Goal: Task Accomplishment & Management: Complete application form

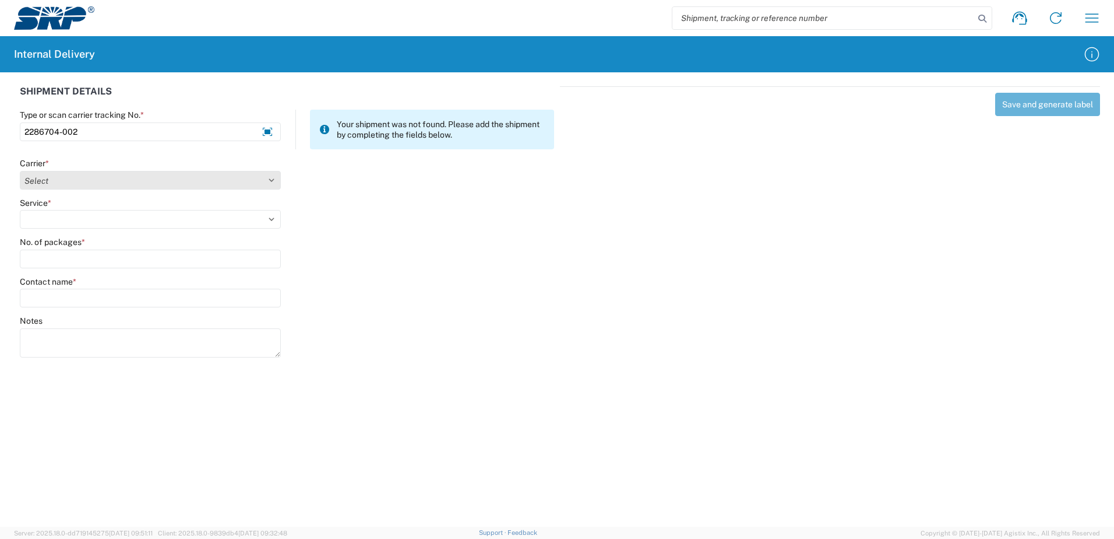
type input "2286704-002"
click at [269, 179] on select "Select Amazon Logistics ATI Trucking BC Dimerco Logistics Empire Southwest FedE…" at bounding box center [150, 180] width 261 height 19
select select "18714"
click at [20, 171] on select "Select Amazon Logistics ATI Trucking BC Dimerco Logistics Empire Southwest FedE…" at bounding box center [150, 180] width 261 height 19
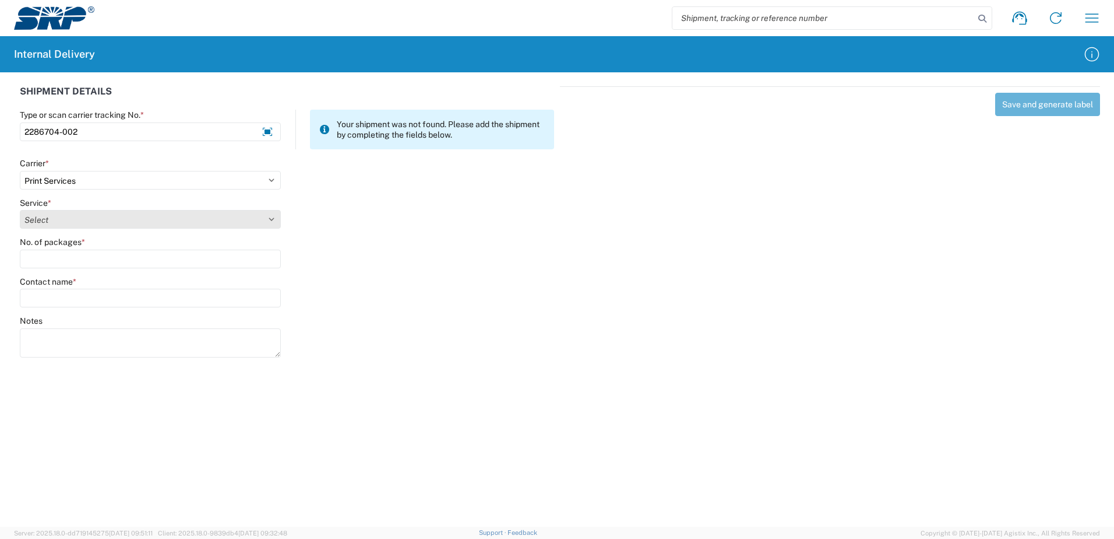
click at [269, 217] on select "Select Ground Inter-office" at bounding box center [150, 219] width 261 height 19
select select "35764"
click at [20, 210] on select "Select Ground Inter-office" at bounding box center [150, 219] width 261 height 19
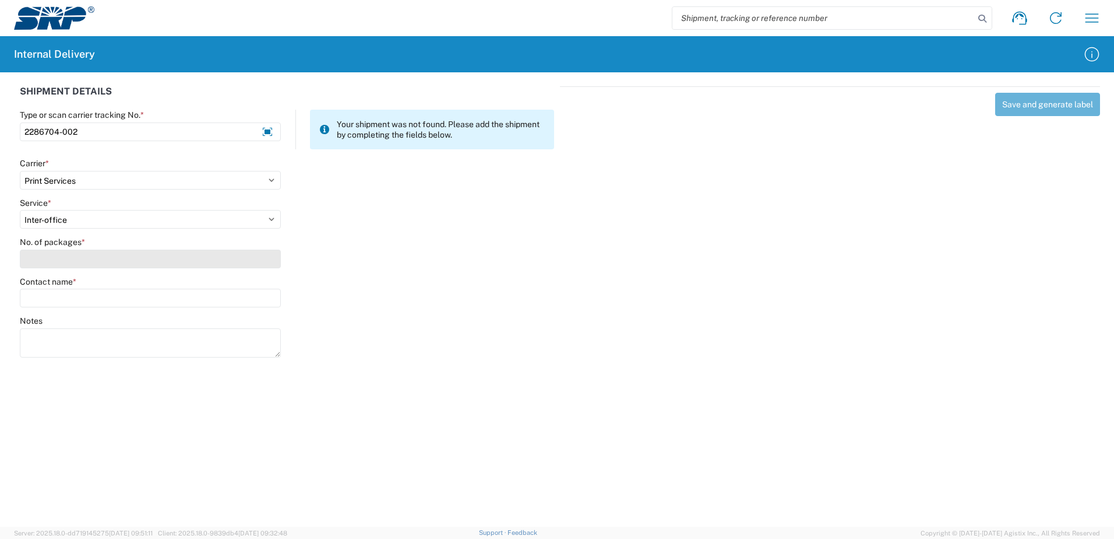
click at [263, 262] on input "No. of packages *" at bounding box center [150, 258] width 261 height 19
type input "1"
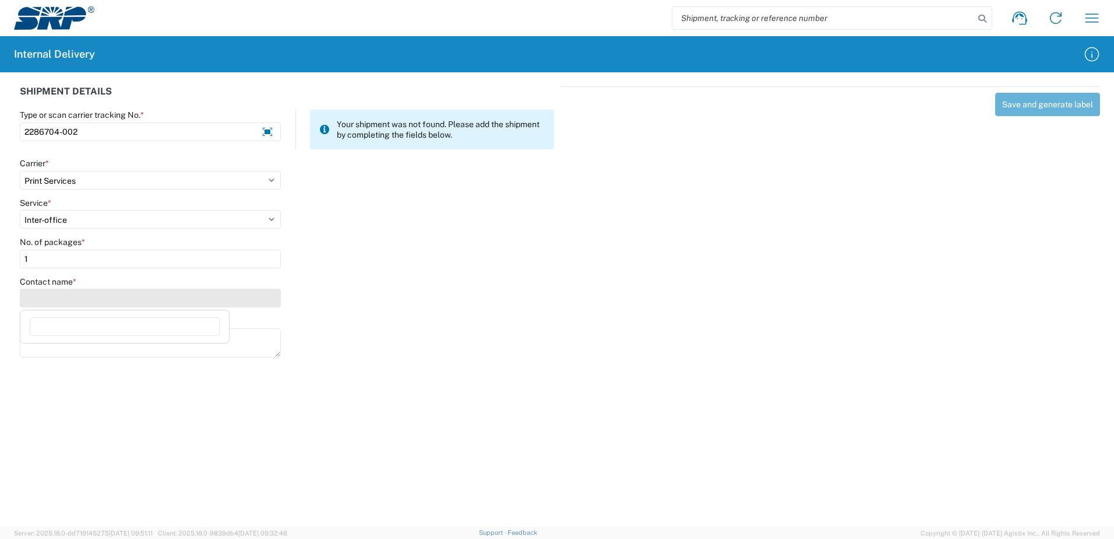
click at [261, 296] on input "Contact name *" at bounding box center [150, 297] width 261 height 19
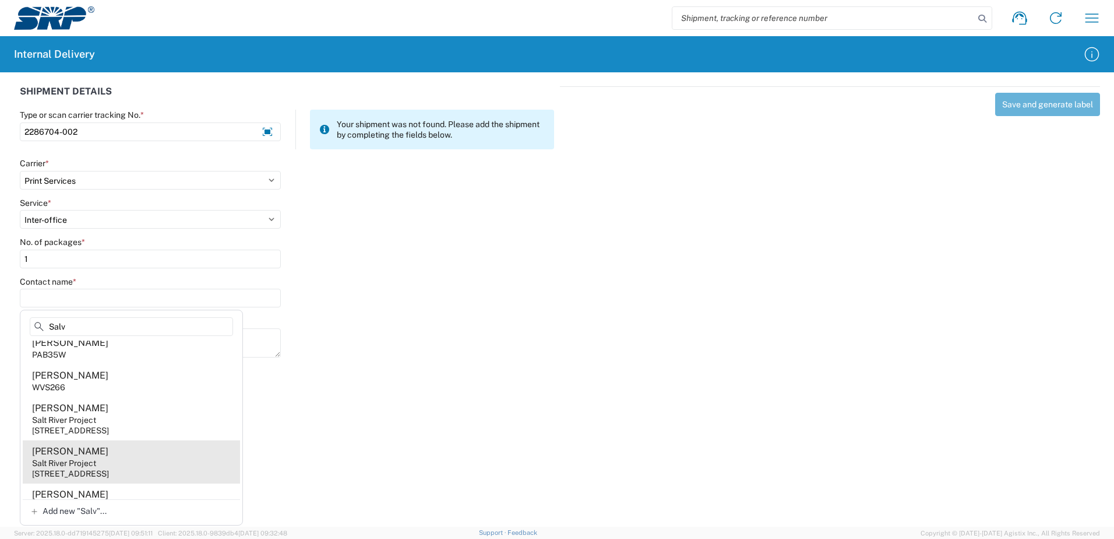
scroll to position [161, 0]
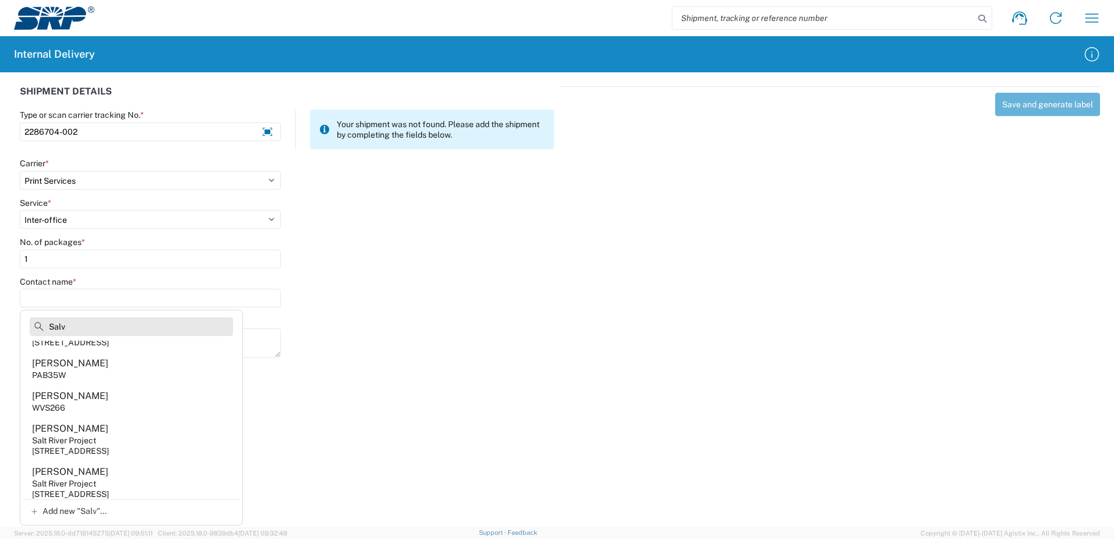
click at [87, 322] on input "Salv" at bounding box center [131, 326] width 203 height 19
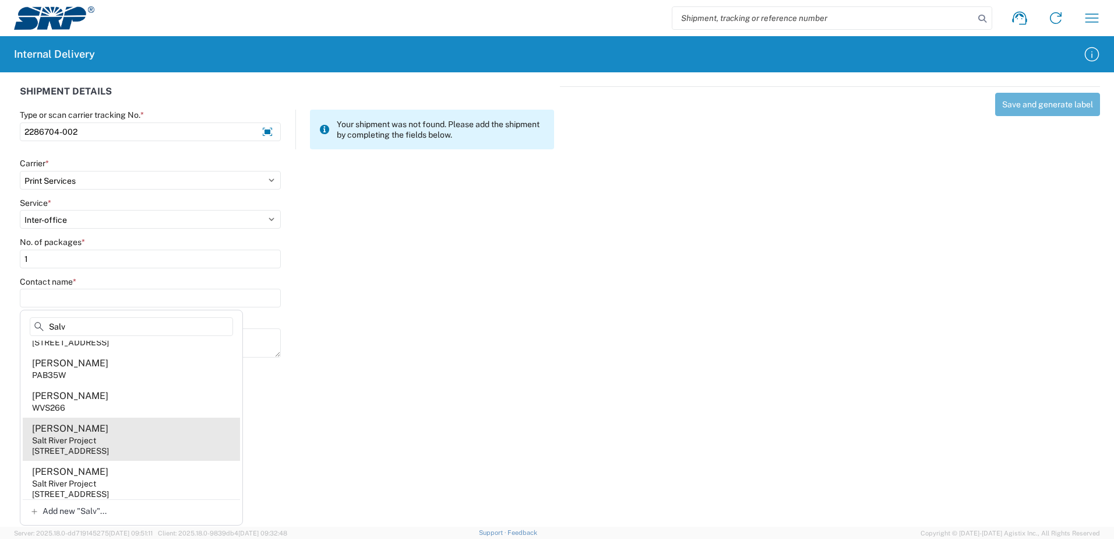
type input "Salv"
click at [104, 456] on div "[STREET_ADDRESS]" at bounding box center [70, 450] width 77 height 10
type input "[PERSON_NAME]"
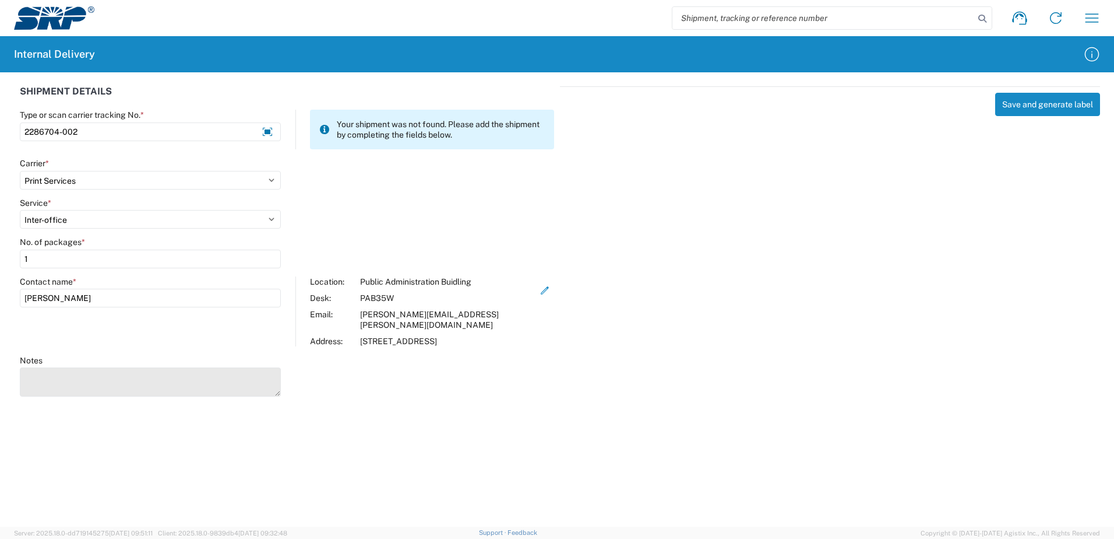
click at [31, 367] on textarea "Notes" at bounding box center [150, 381] width 261 height 29
type textarea "Deliver to PAB Building 15 Storage Room D. Passport Card"
click at [571, 379] on div "Save and generate label" at bounding box center [830, 239] width 540 height 307
click at [1023, 101] on button "Save and generate label" at bounding box center [1047, 104] width 105 height 23
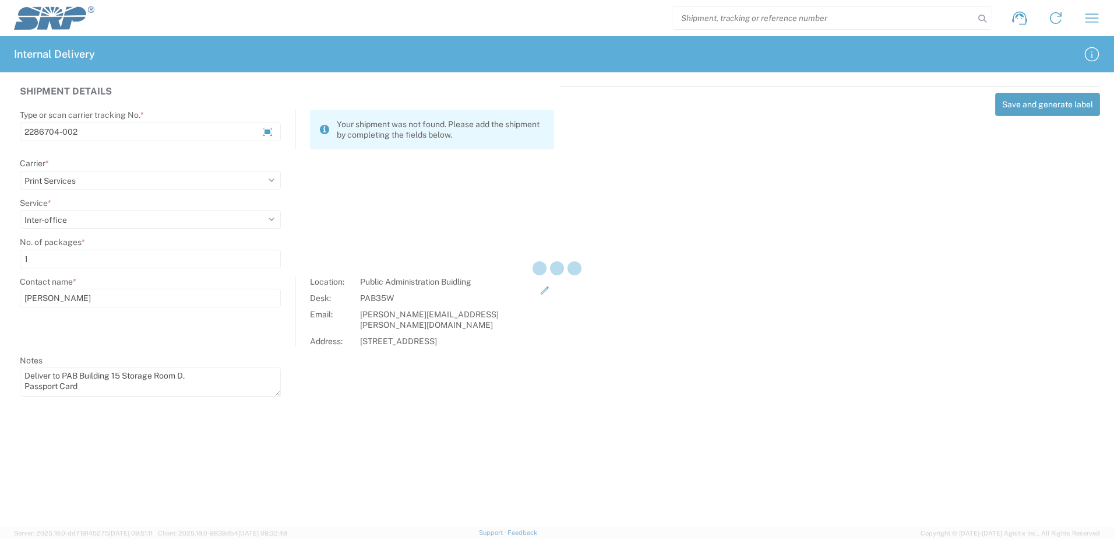
select select
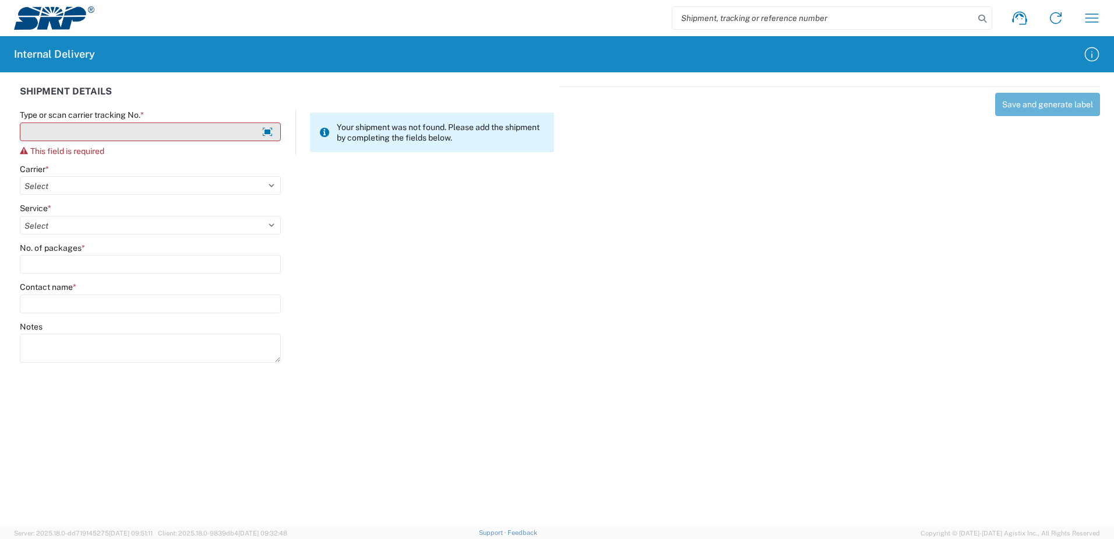
click at [72, 129] on input "Type or scan carrier tracking No. *" at bounding box center [150, 131] width 261 height 19
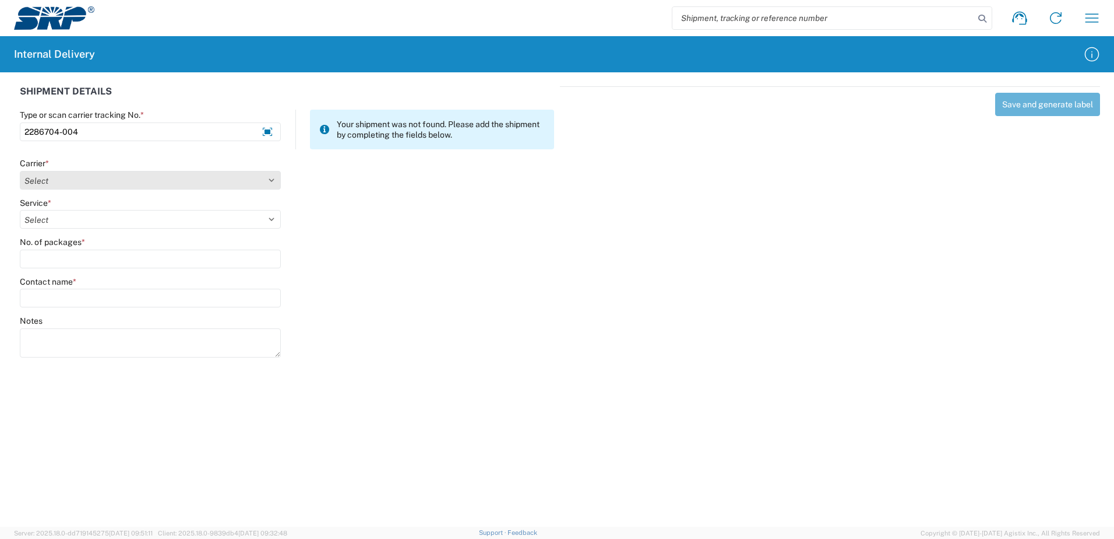
type input "2286704-004"
click at [273, 181] on select "Select Amazon Logistics ATI Trucking BC Dimerco Logistics Empire Southwest FedE…" at bounding box center [150, 180] width 261 height 19
select select "18714"
click at [20, 171] on select "Select Amazon Logistics ATI Trucking BC Dimerco Logistics Empire Southwest FedE…" at bounding box center [150, 180] width 261 height 19
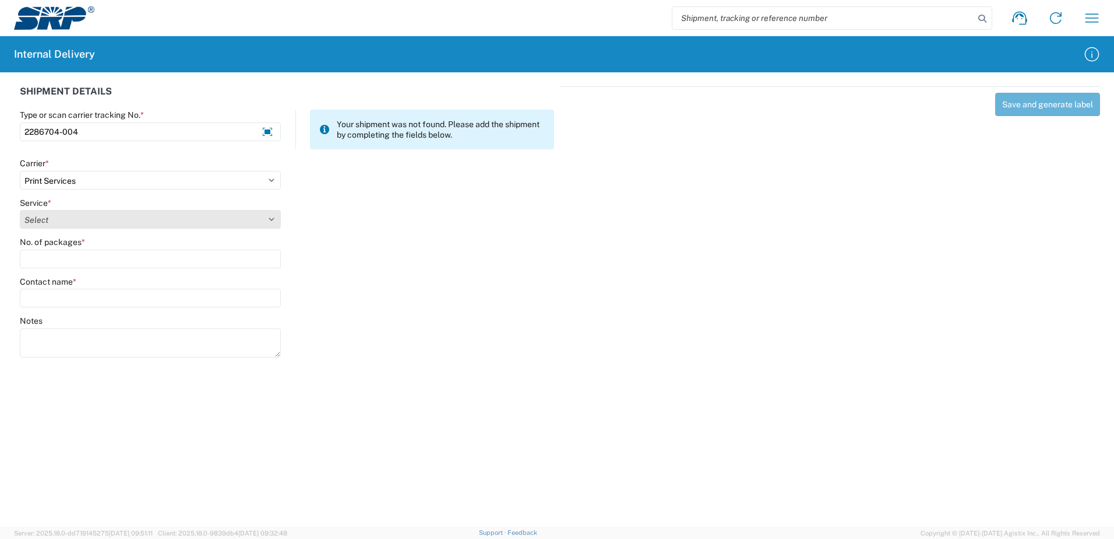
click at [269, 219] on select "Select Ground Inter-office" at bounding box center [150, 219] width 261 height 19
select select "35764"
click at [20, 210] on select "Select Ground Inter-office" at bounding box center [150, 219] width 261 height 19
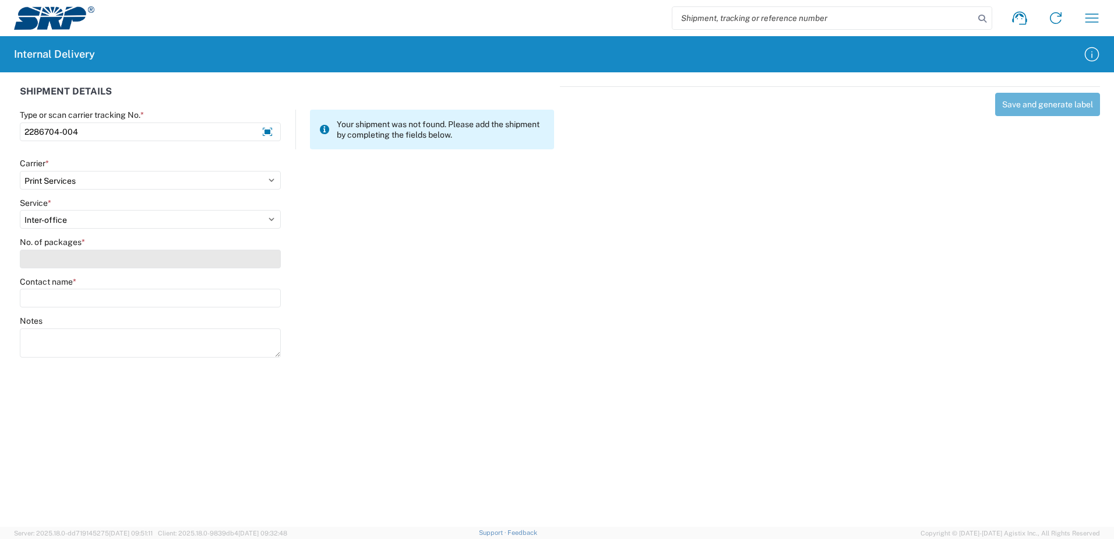
click at [258, 266] on input "No. of packages *" at bounding box center [150, 258] width 261 height 19
type input "1"
click at [174, 297] on input "Contact name *" at bounding box center [150, 297] width 261 height 19
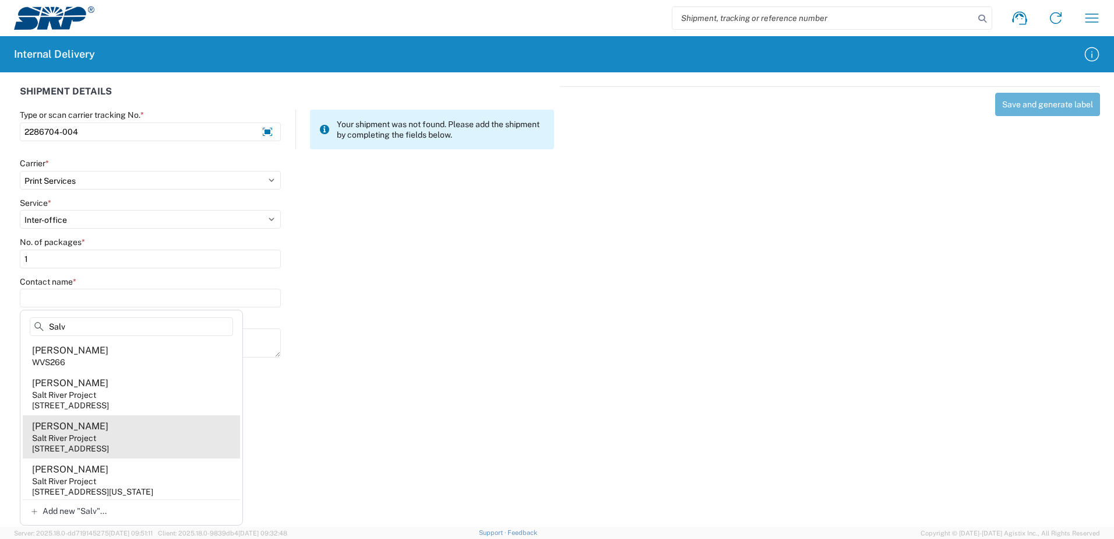
scroll to position [219, 0]
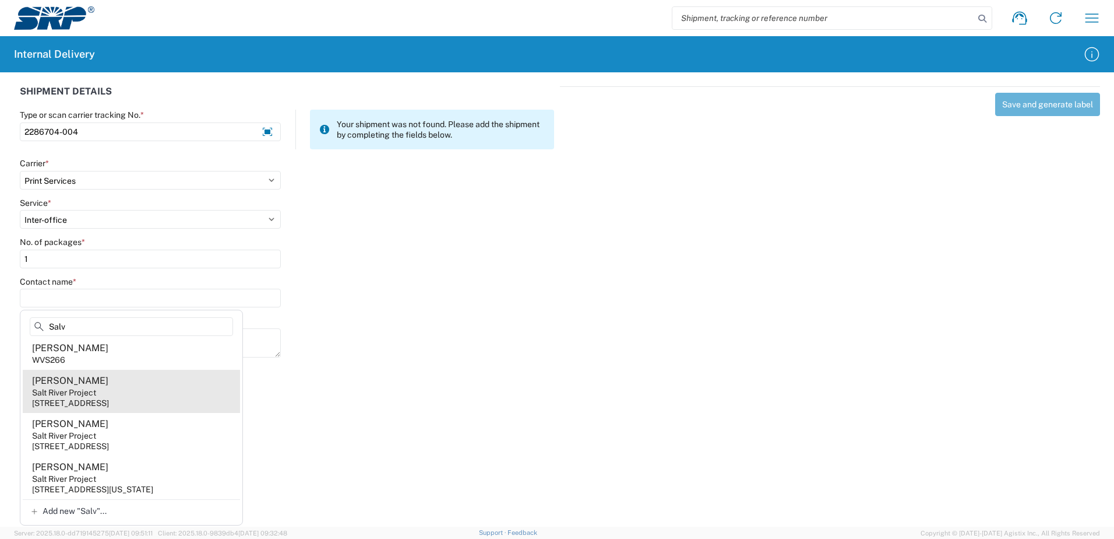
type input "Salv"
click at [83, 389] on div "Salt River Project" at bounding box center [64, 392] width 64 height 10
type input "[PERSON_NAME]"
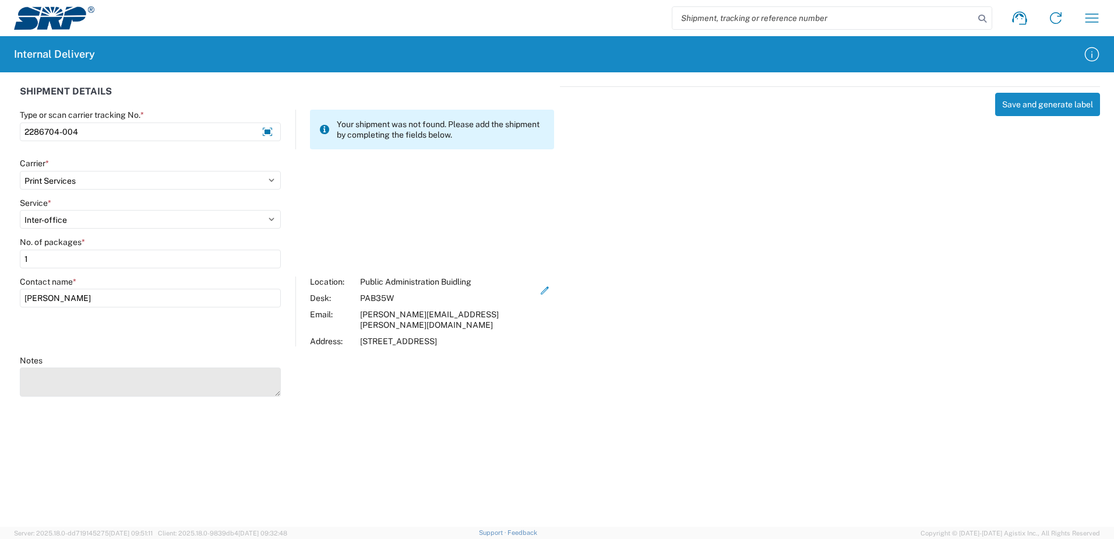
click at [50, 367] on textarea "Notes" at bounding box center [150, 381] width 261 height 29
type textarea "Deliver to PAB Building 15 Storage Room D. Meal Voucher Card"
click at [1040, 107] on button "Save and generate label" at bounding box center [1047, 104] width 105 height 23
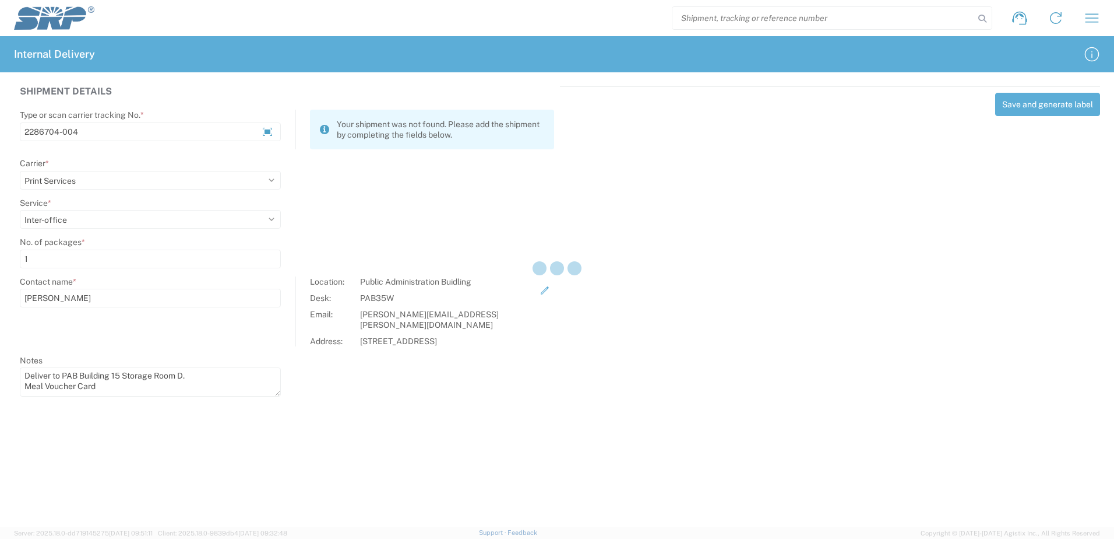
select select
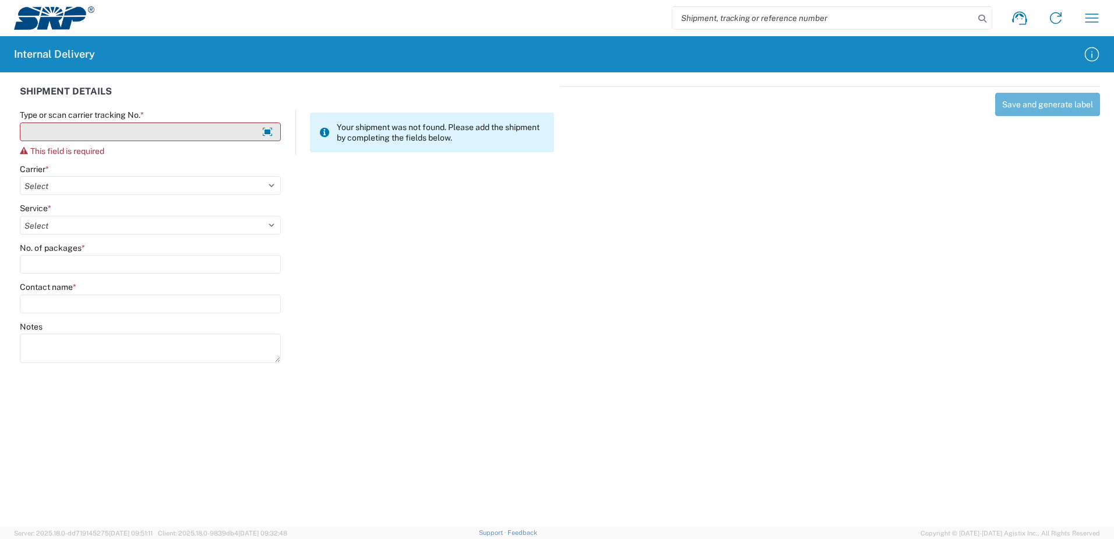
type input "J"
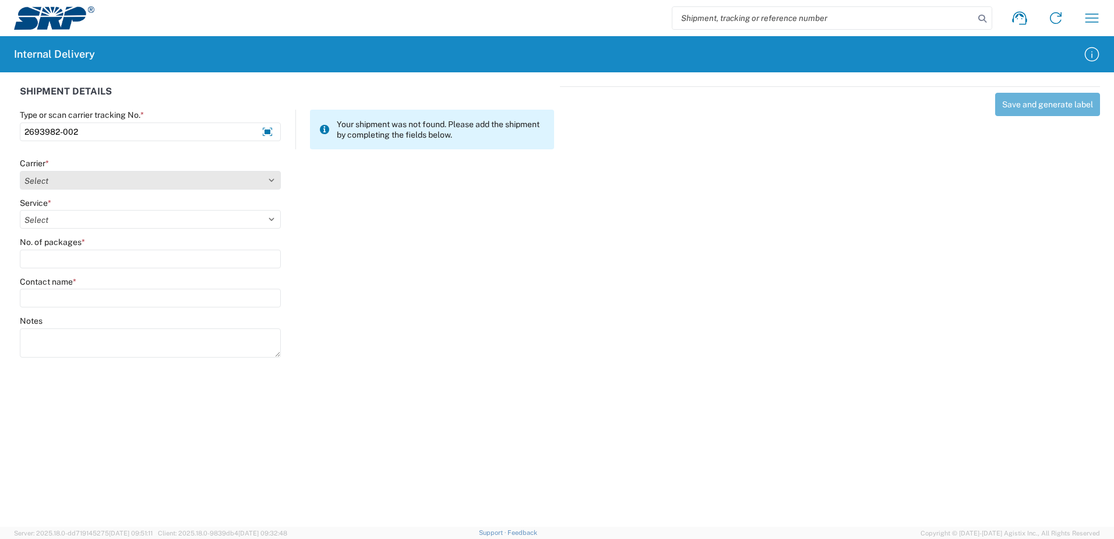
type input "2693982-002"
click at [271, 178] on select "Select Amazon Logistics ATI Trucking BC Dimerco Logistics Empire Southwest FedE…" at bounding box center [150, 180] width 261 height 19
select select "18714"
click at [20, 171] on select "Select Amazon Logistics ATI Trucking BC Dimerco Logistics Empire Southwest FedE…" at bounding box center [150, 180] width 261 height 19
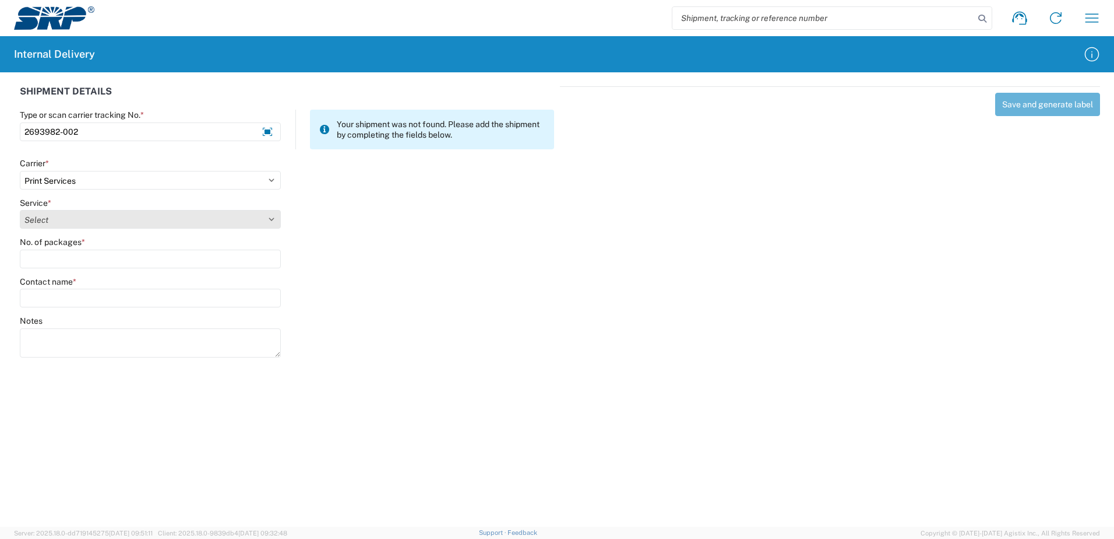
click at [267, 217] on select "Select Ground Inter-office" at bounding box center [150, 219] width 261 height 19
select select "35764"
click at [20, 210] on select "Select Ground Inter-office" at bounding box center [150, 219] width 261 height 19
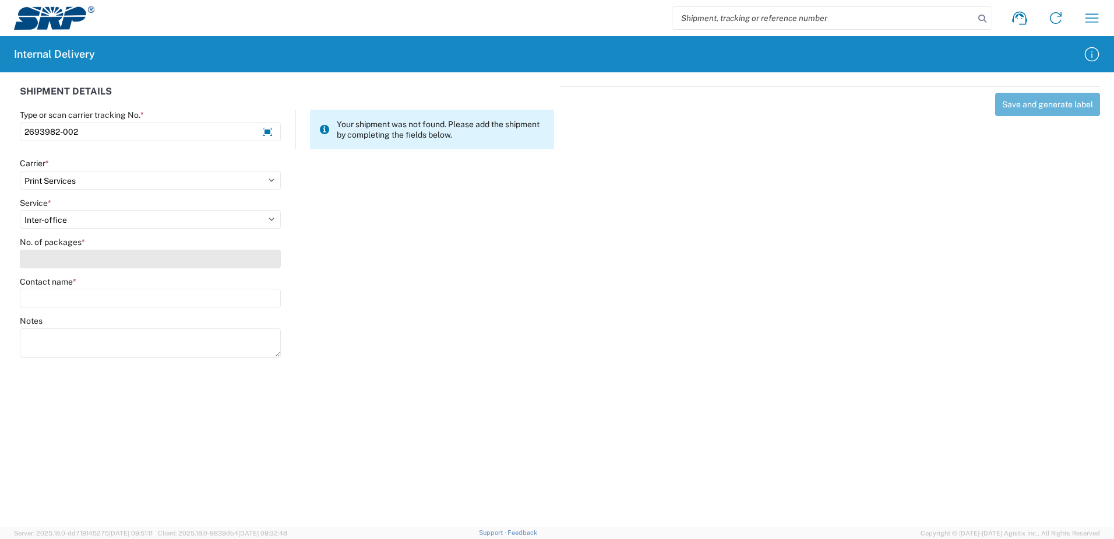
click at [249, 264] on input "No. of packages *" at bounding box center [150, 258] width 261 height 19
type input "1"
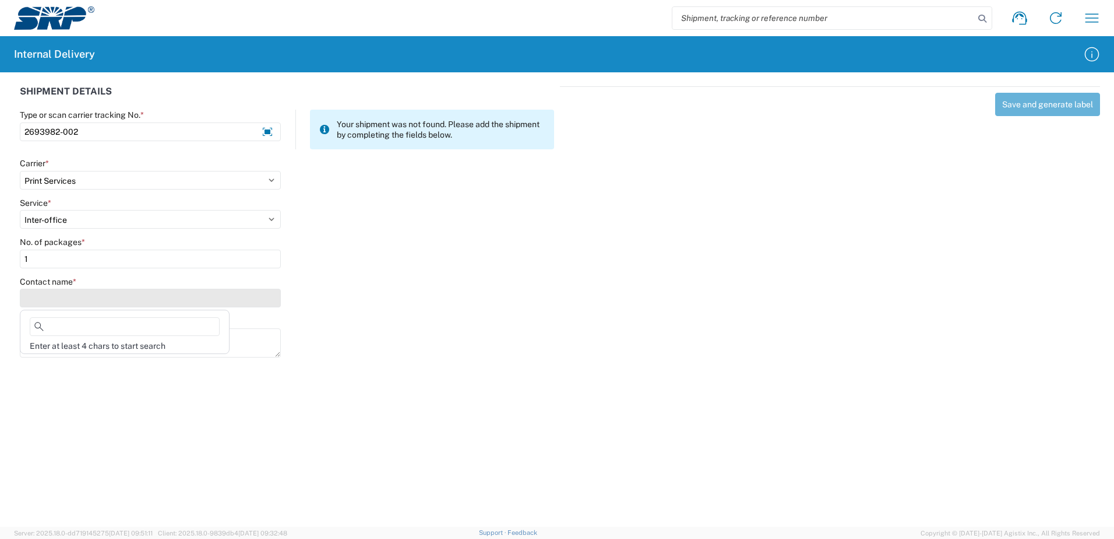
click at [205, 294] on input "Contact name *" at bounding box center [150, 297] width 261 height 19
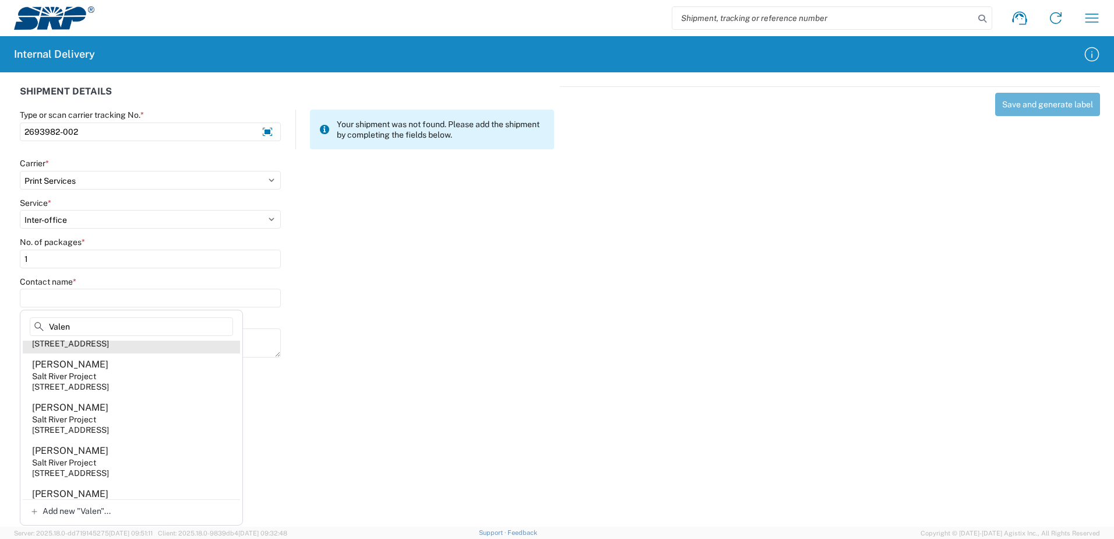
scroll to position [117, 0]
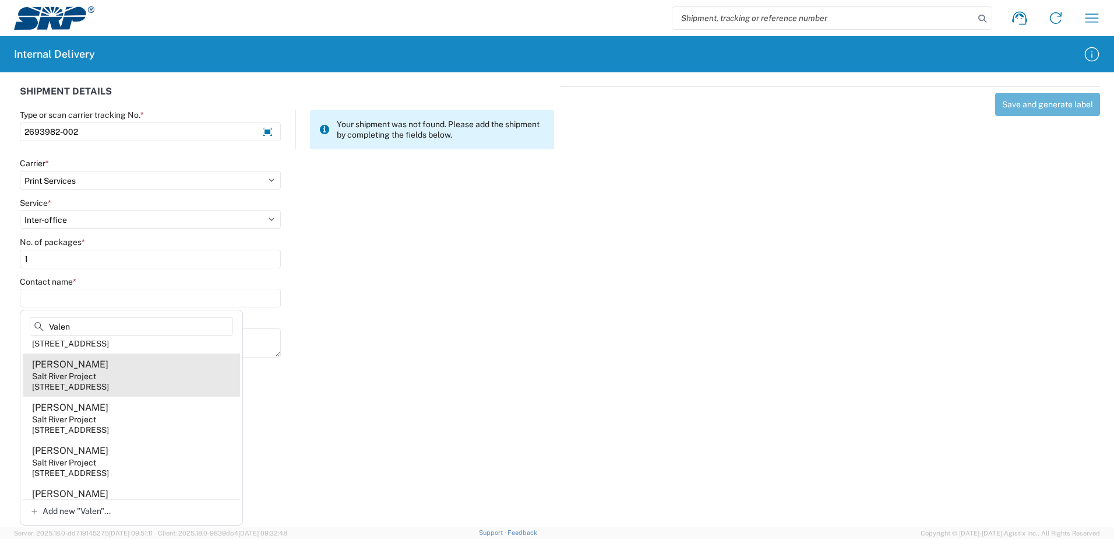
type input "Valen"
click at [112, 378] on agx-address-suggestion-item "[PERSON_NAME] Salt River Project [STREET_ADDRESS]" at bounding box center [131, 374] width 217 height 43
type input "[PERSON_NAME]"
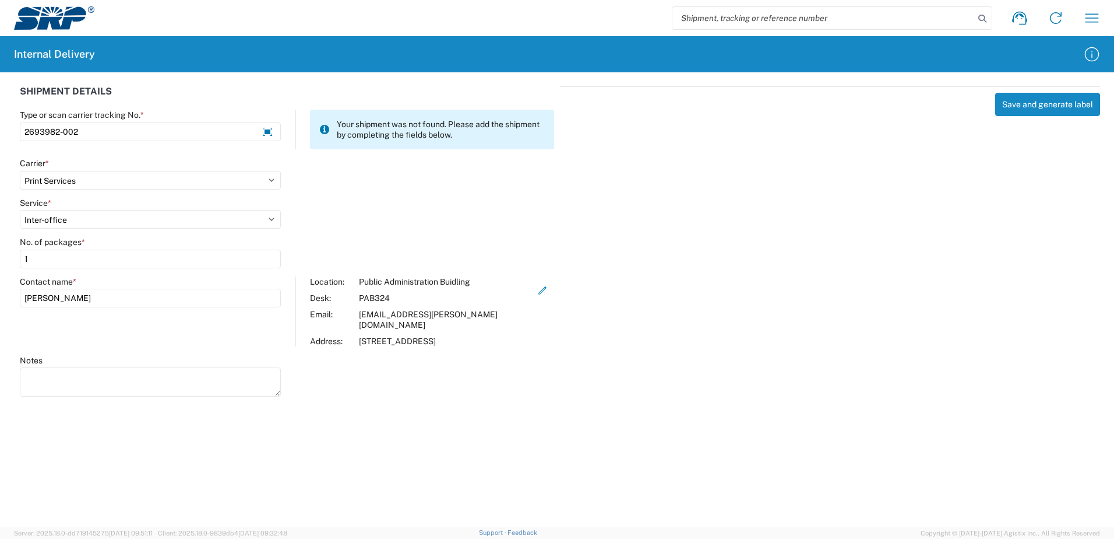
click at [112, 378] on textarea "Notes" at bounding box center [150, 381] width 261 height 29
type textarea "Magnetic Name Card"
click at [871, 212] on div "Save and generate label" at bounding box center [830, 239] width 540 height 307
click at [1031, 106] on button "Save and generate label" at bounding box center [1047, 104] width 105 height 23
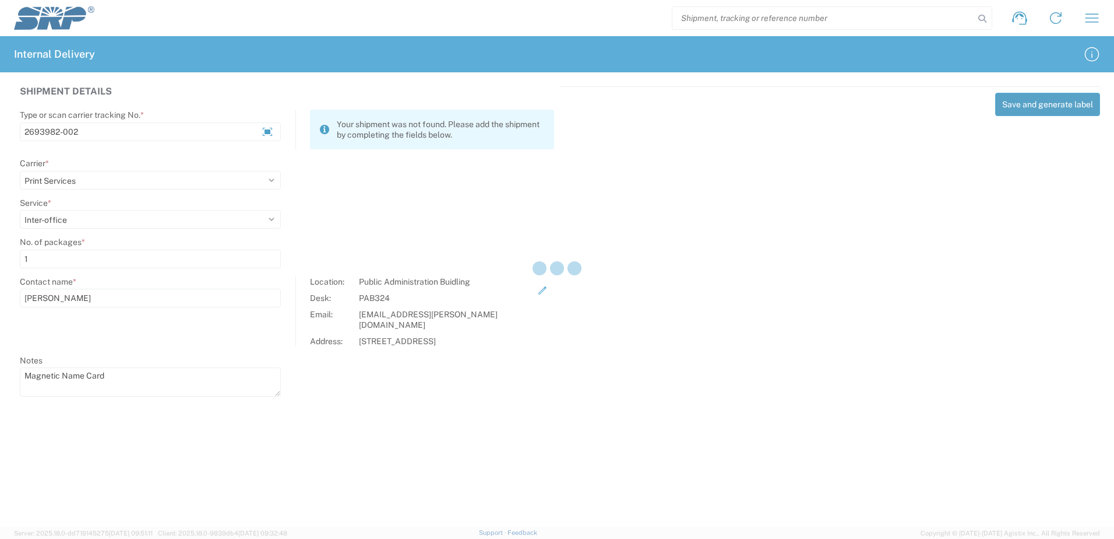
select select
